Goal: Information Seeking & Learning: Compare options

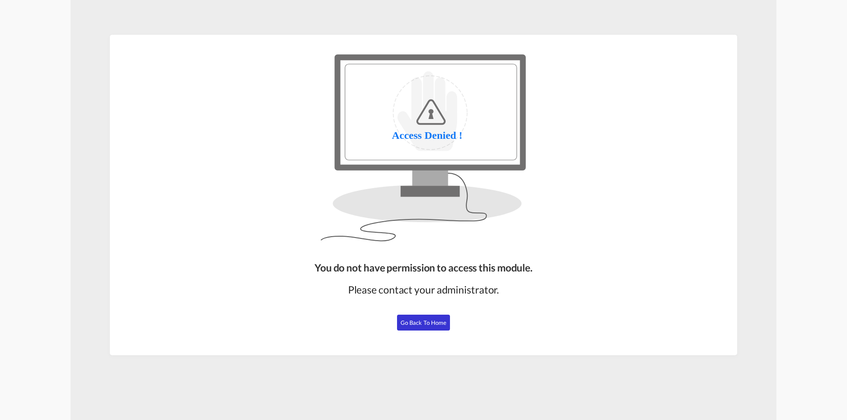
click at [400, 316] on button "Go Back to Home" at bounding box center [423, 323] width 53 height 16
click at [410, 325] on span "Go Back to Home" at bounding box center [423, 322] width 46 height 7
